Goal: Download file/media

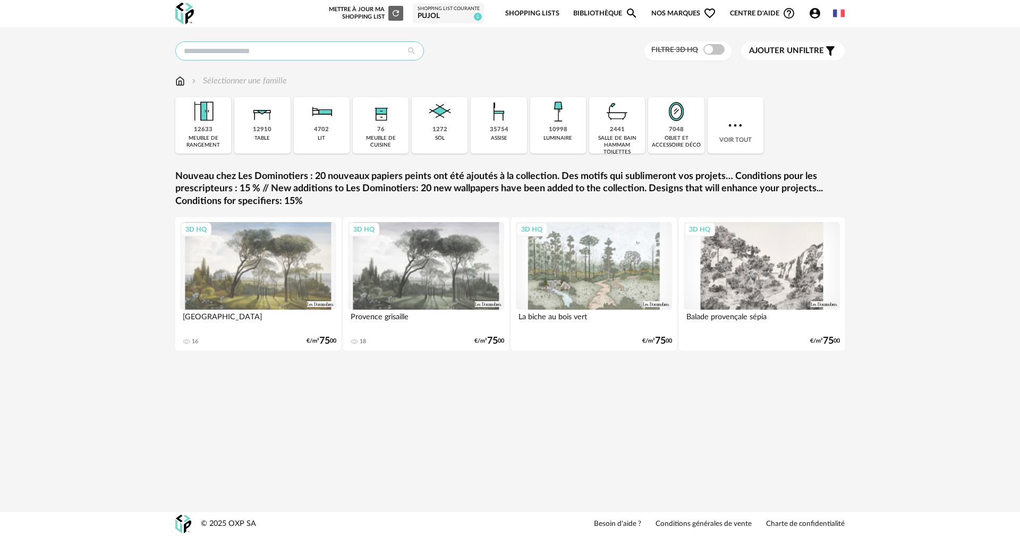
click at [261, 50] on input "text" at bounding box center [299, 50] width 249 height 19
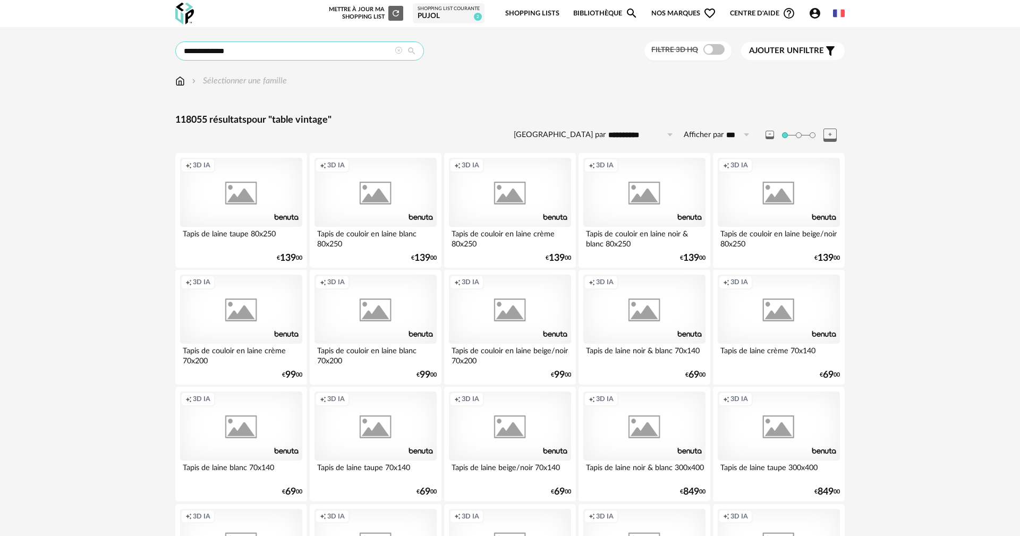
type input "**********"
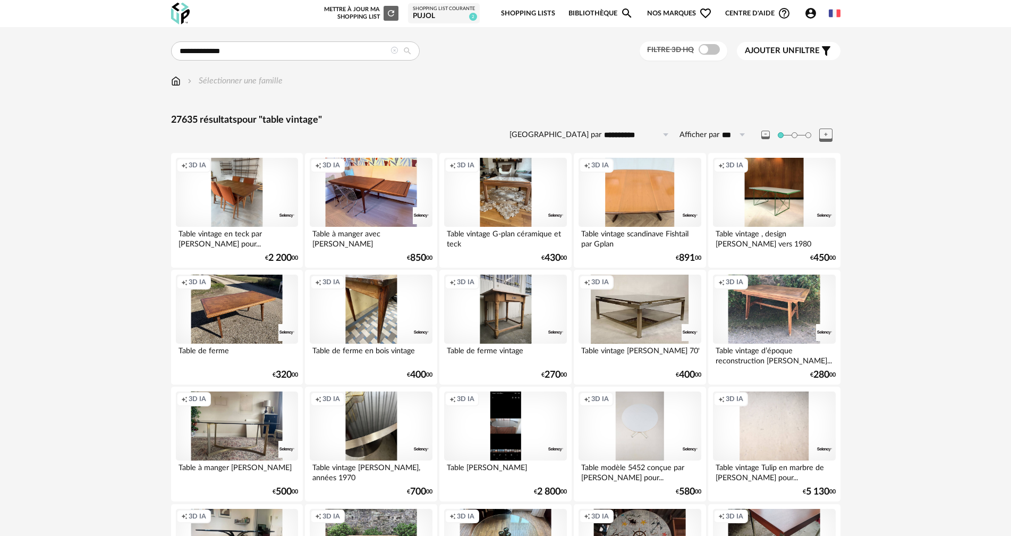
click at [712, 54] on span at bounding box center [708, 49] width 21 height 11
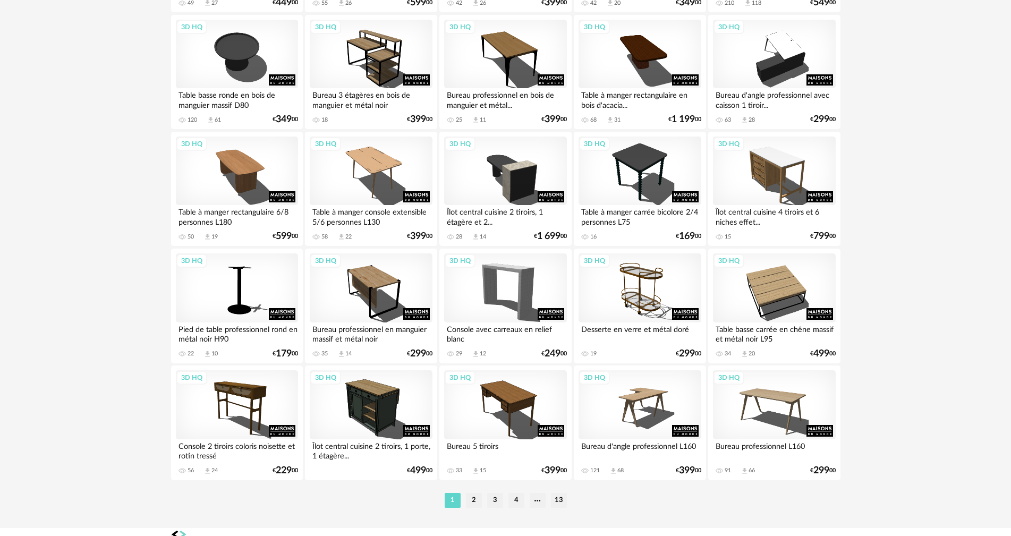
scroll to position [2025, 0]
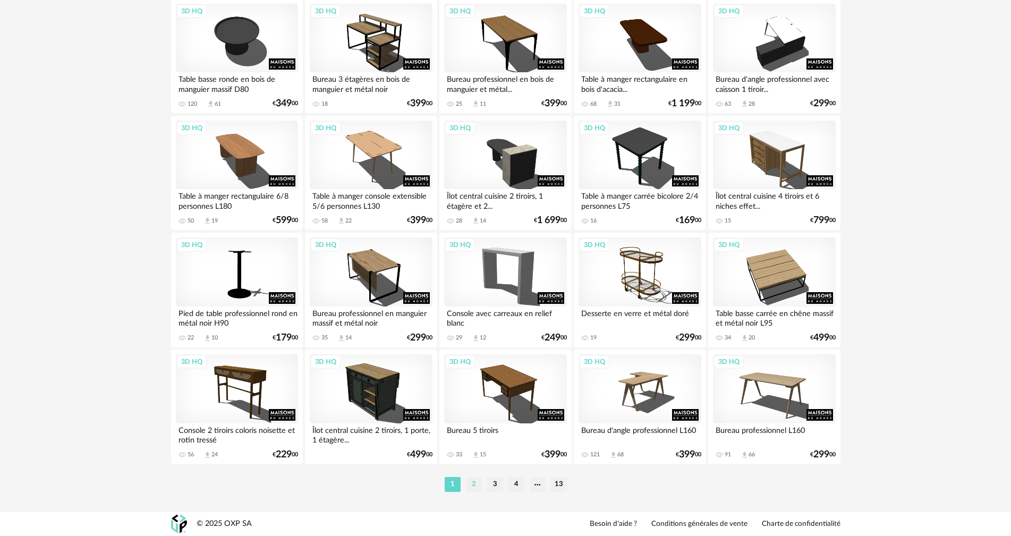
click at [470, 484] on li "2" at bounding box center [474, 484] width 16 height 15
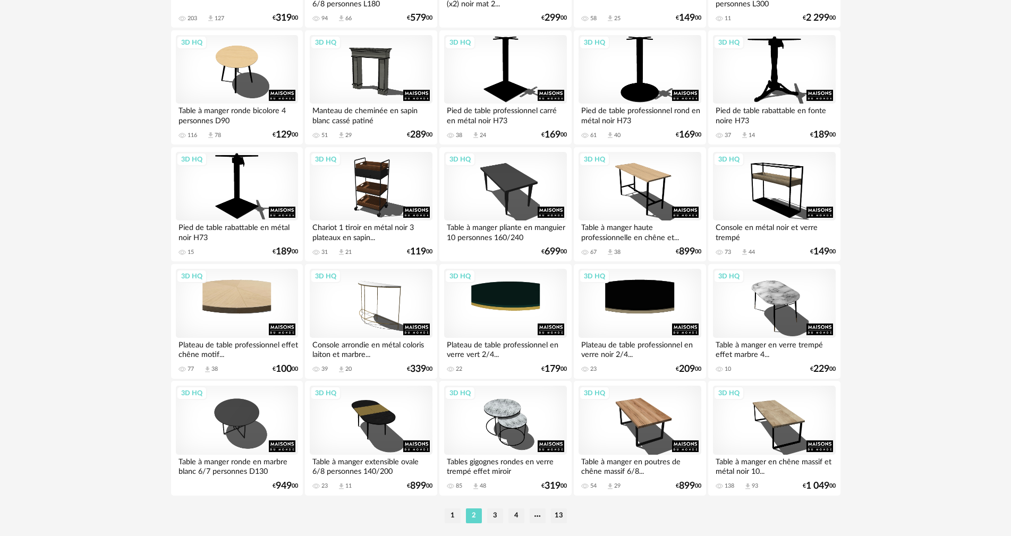
scroll to position [2025, 0]
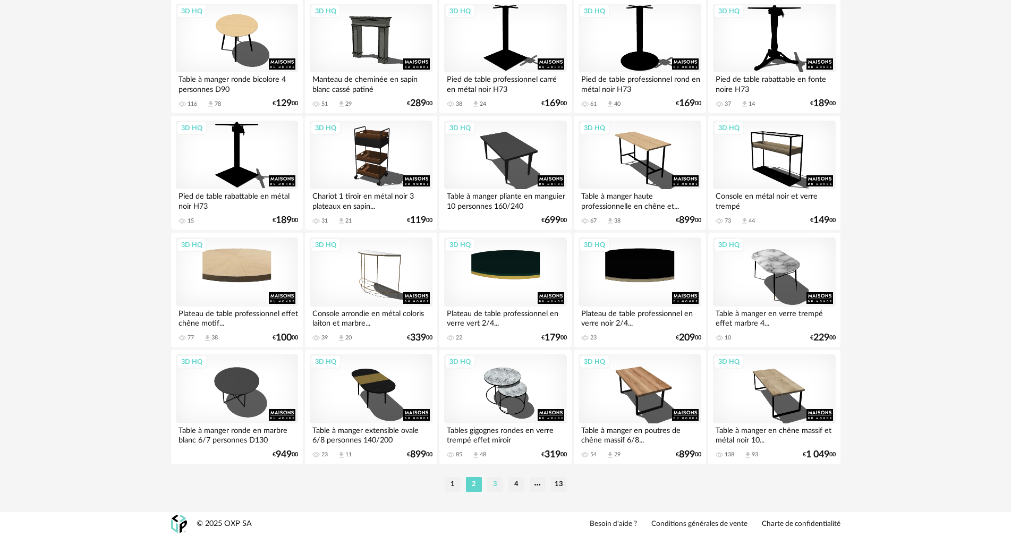
click at [491, 486] on li "3" at bounding box center [495, 484] width 16 height 15
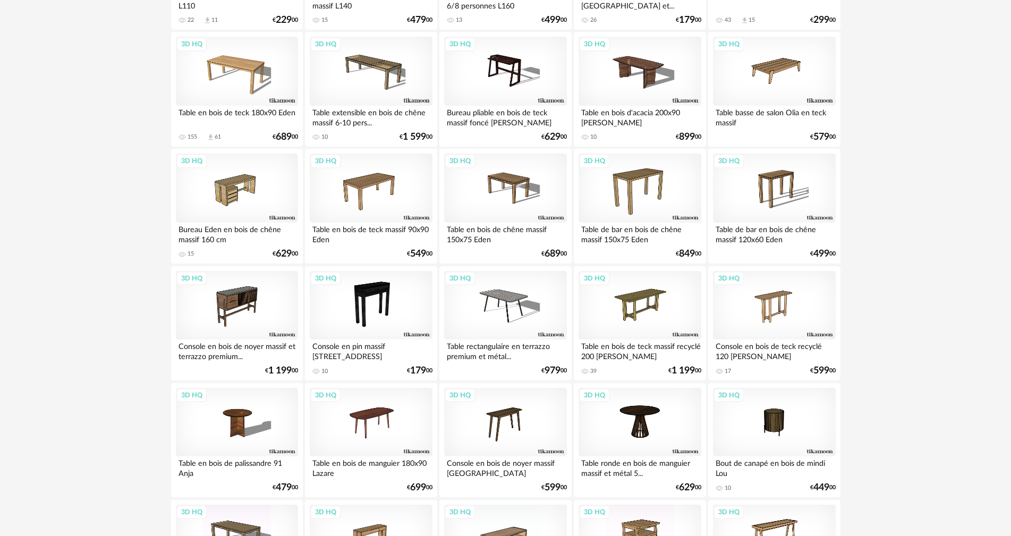
scroll to position [2025, 0]
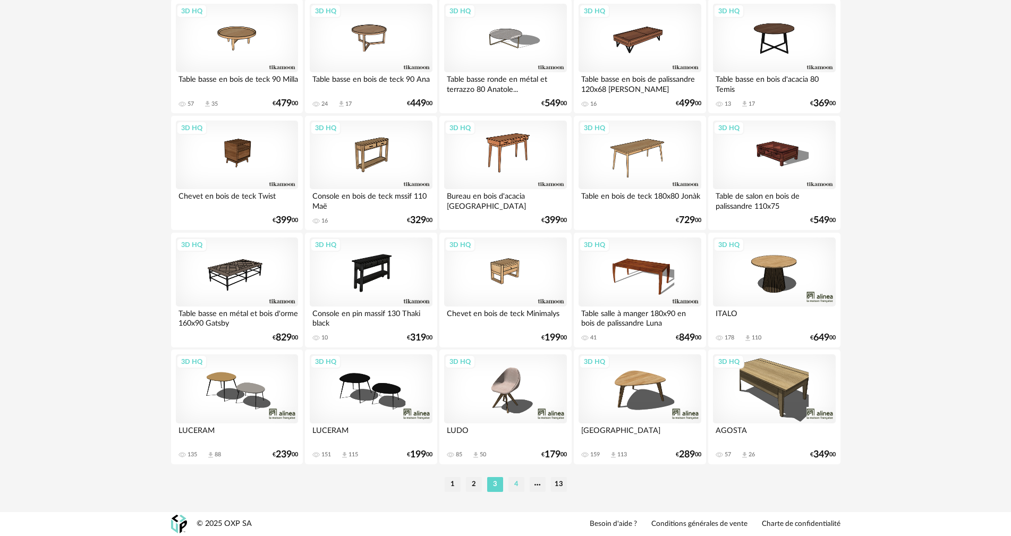
click at [516, 487] on li "4" at bounding box center [516, 484] width 16 height 15
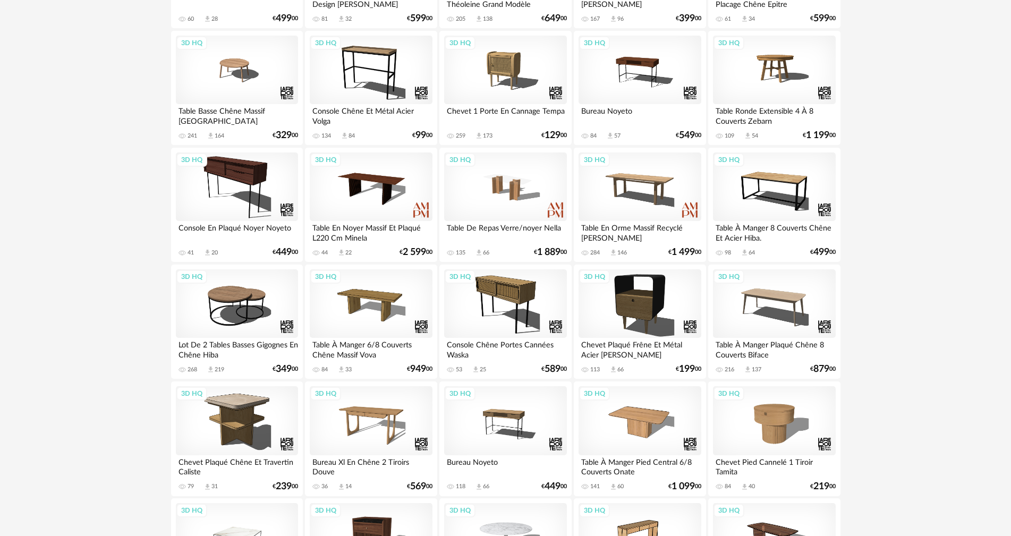
scroll to position [2025, 0]
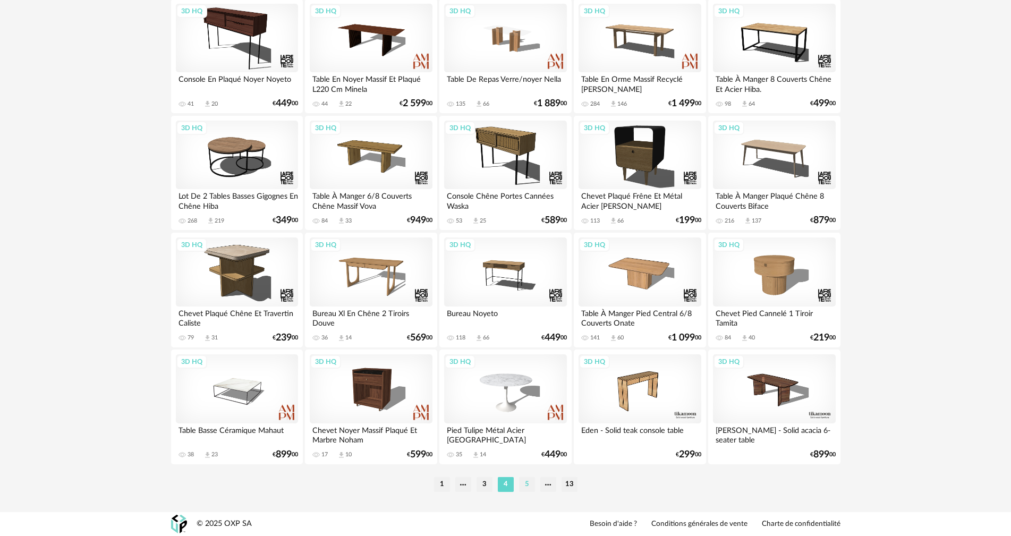
click at [530, 482] on li "5" at bounding box center [527, 484] width 16 height 15
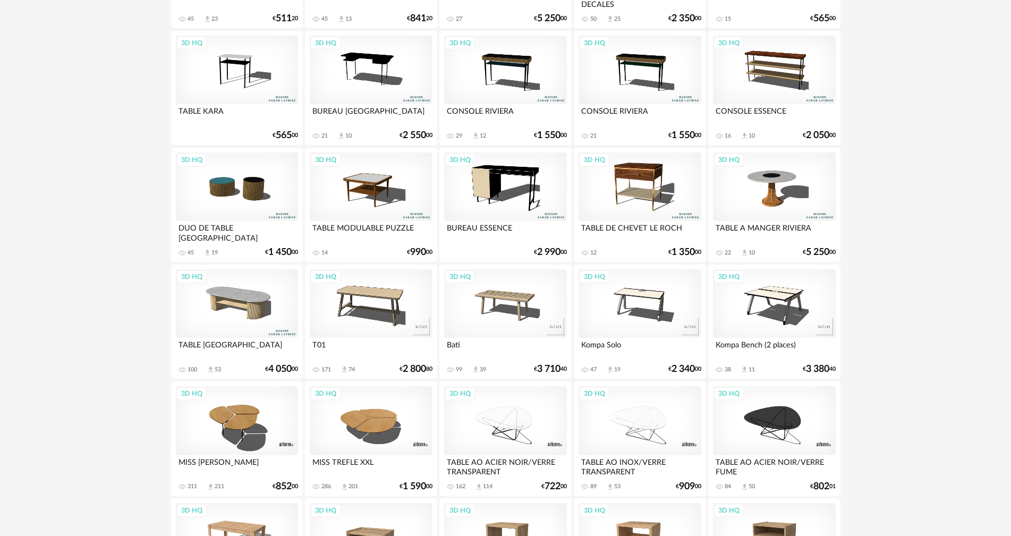
scroll to position [2025, 0]
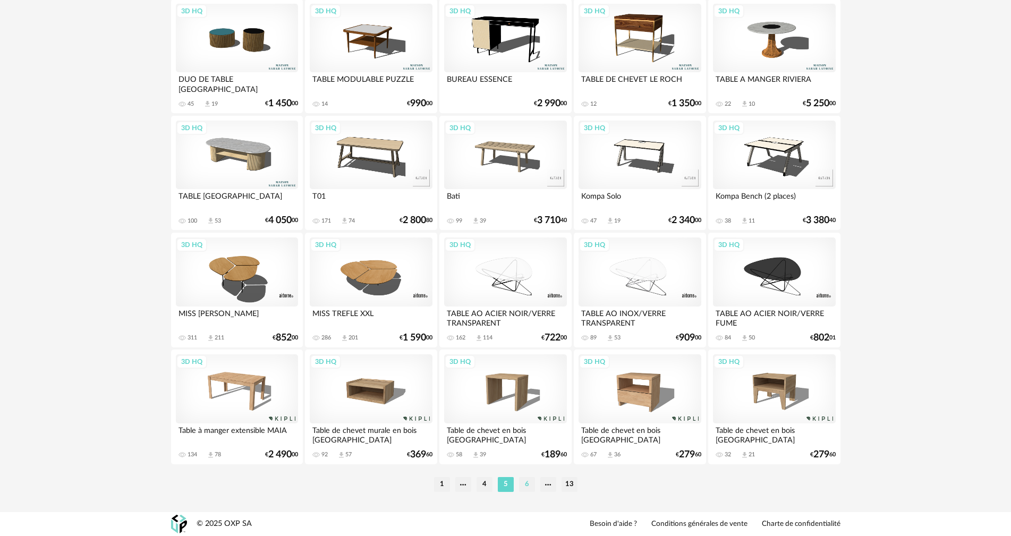
click at [530, 484] on li "6" at bounding box center [527, 484] width 16 height 15
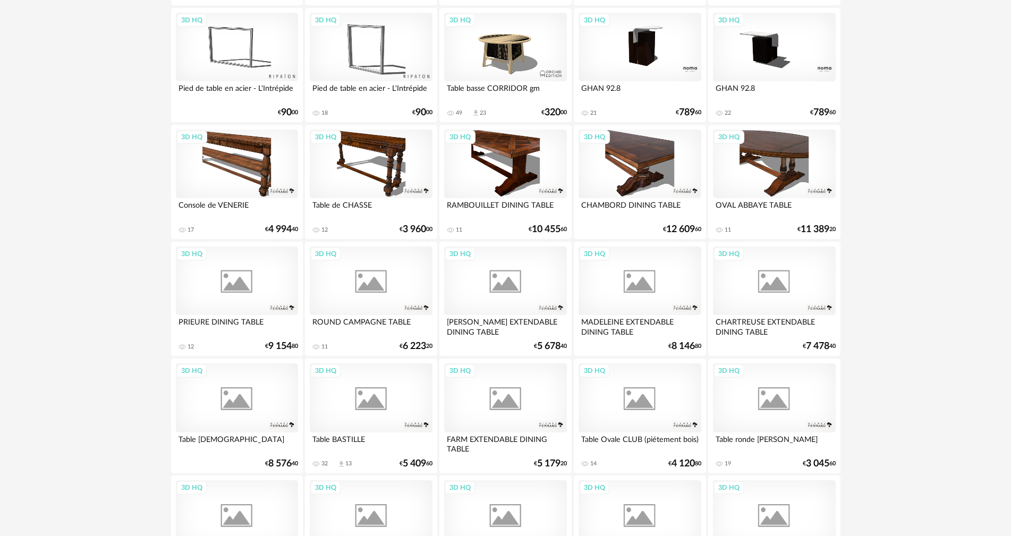
scroll to position [2025, 0]
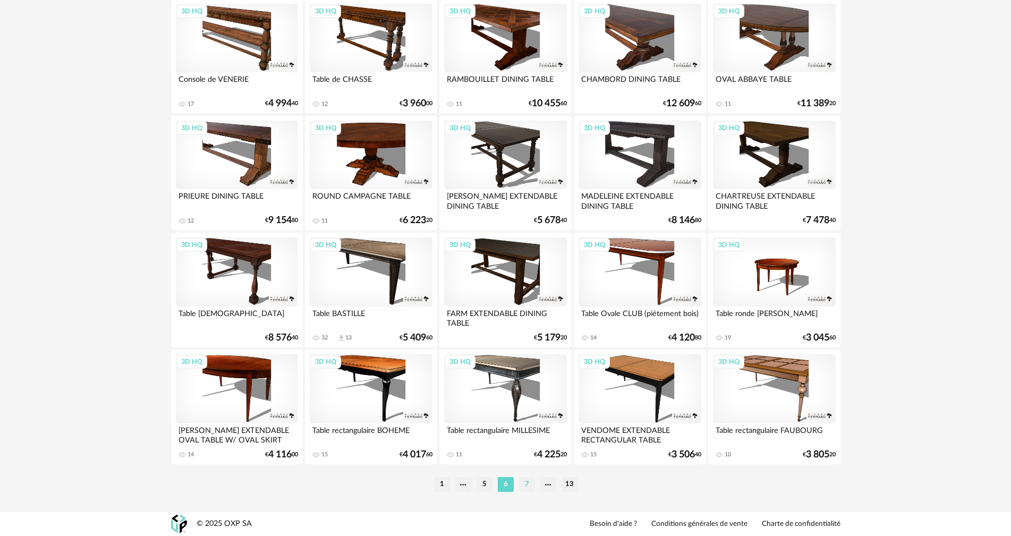
click at [530, 485] on li "7" at bounding box center [527, 484] width 16 height 15
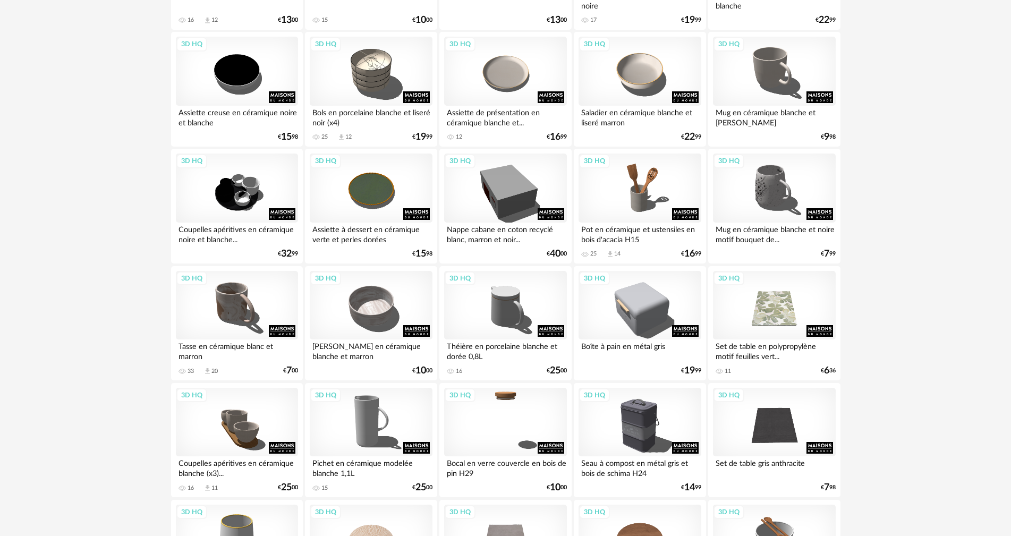
scroll to position [2025, 0]
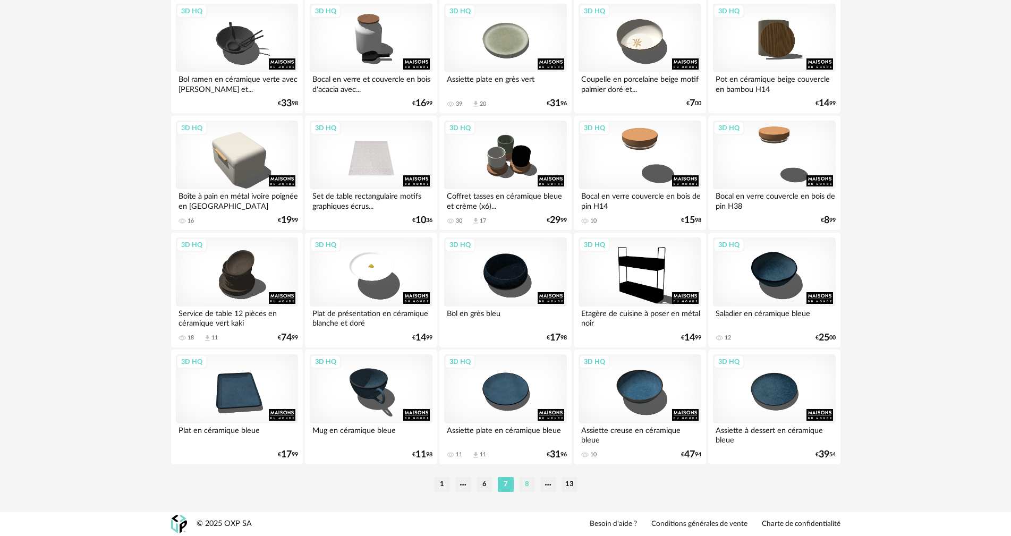
click at [529, 484] on li "8" at bounding box center [527, 484] width 16 height 15
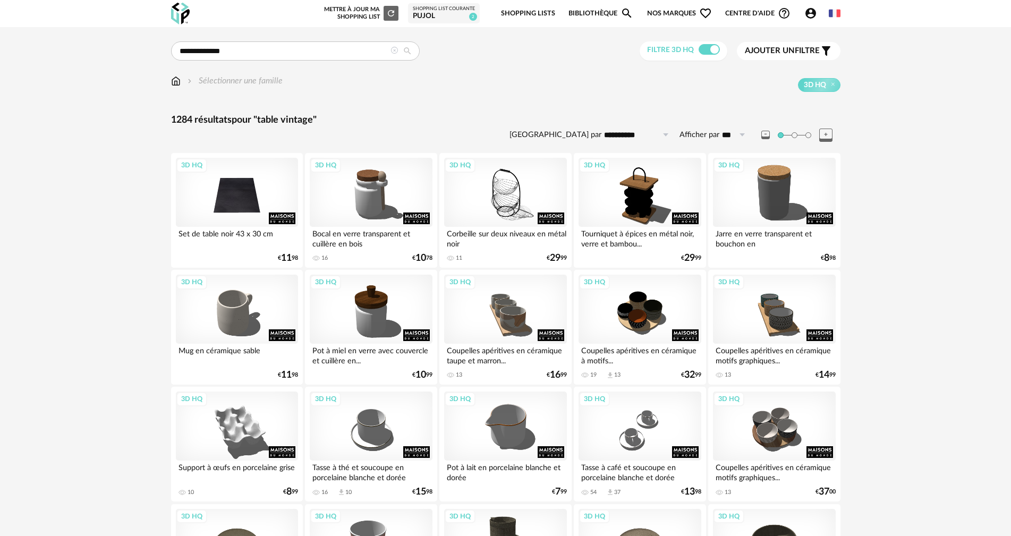
scroll to position [2025, 0]
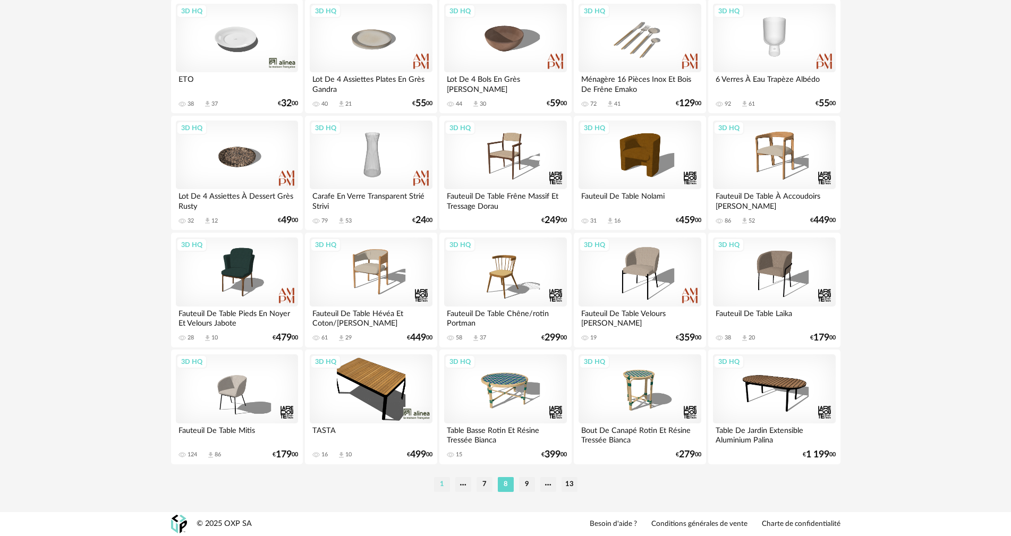
click at [443, 482] on li "1" at bounding box center [442, 484] width 16 height 15
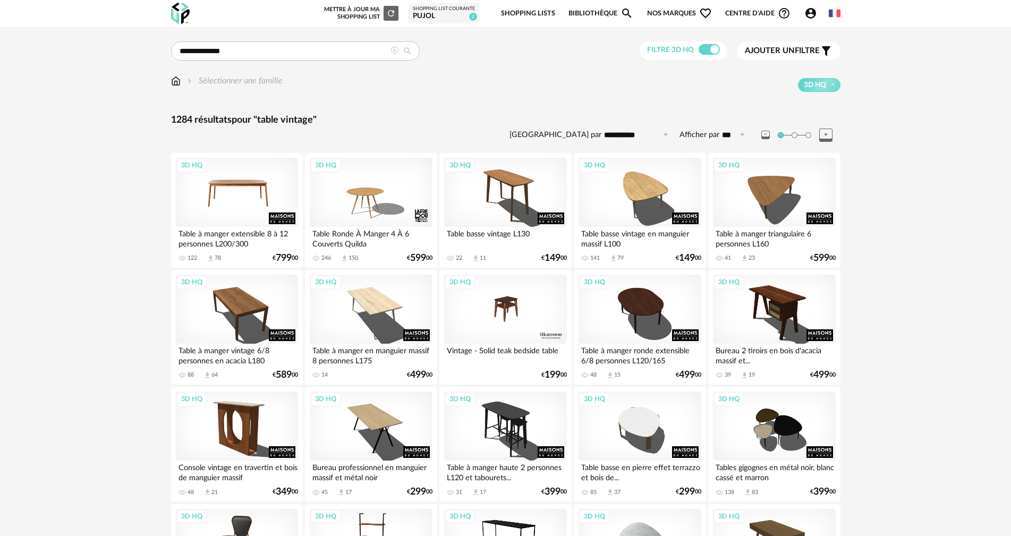
click at [255, 203] on div "3D HQ" at bounding box center [237, 192] width 122 height 69
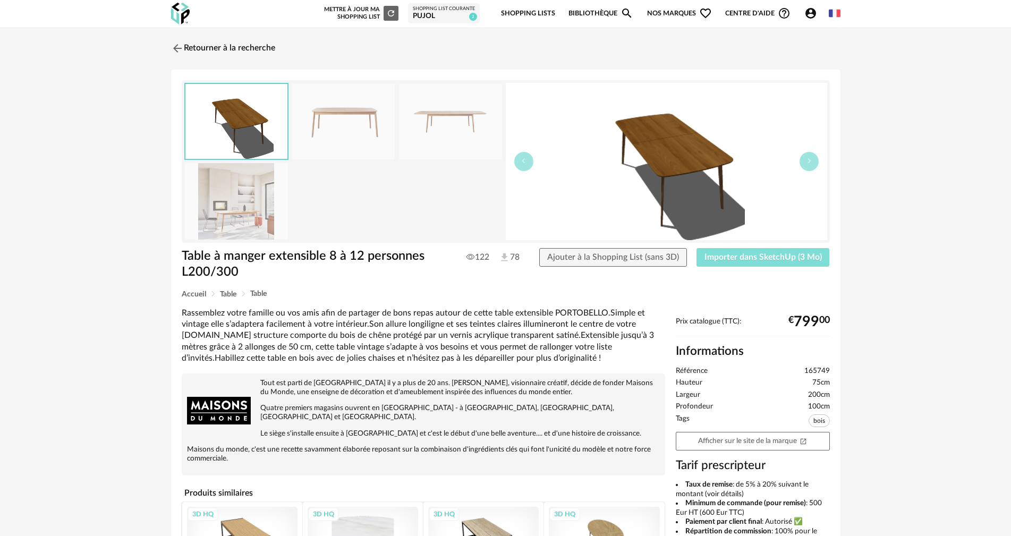
click at [781, 257] on span "Importer dans SketchUp (3 Mo)" at bounding box center [762, 257] width 117 height 8
click at [752, 255] on span "Importer dans SketchUp (3 Mo)" at bounding box center [762, 257] width 117 height 8
